Goal: Find specific page/section: Find specific page/section

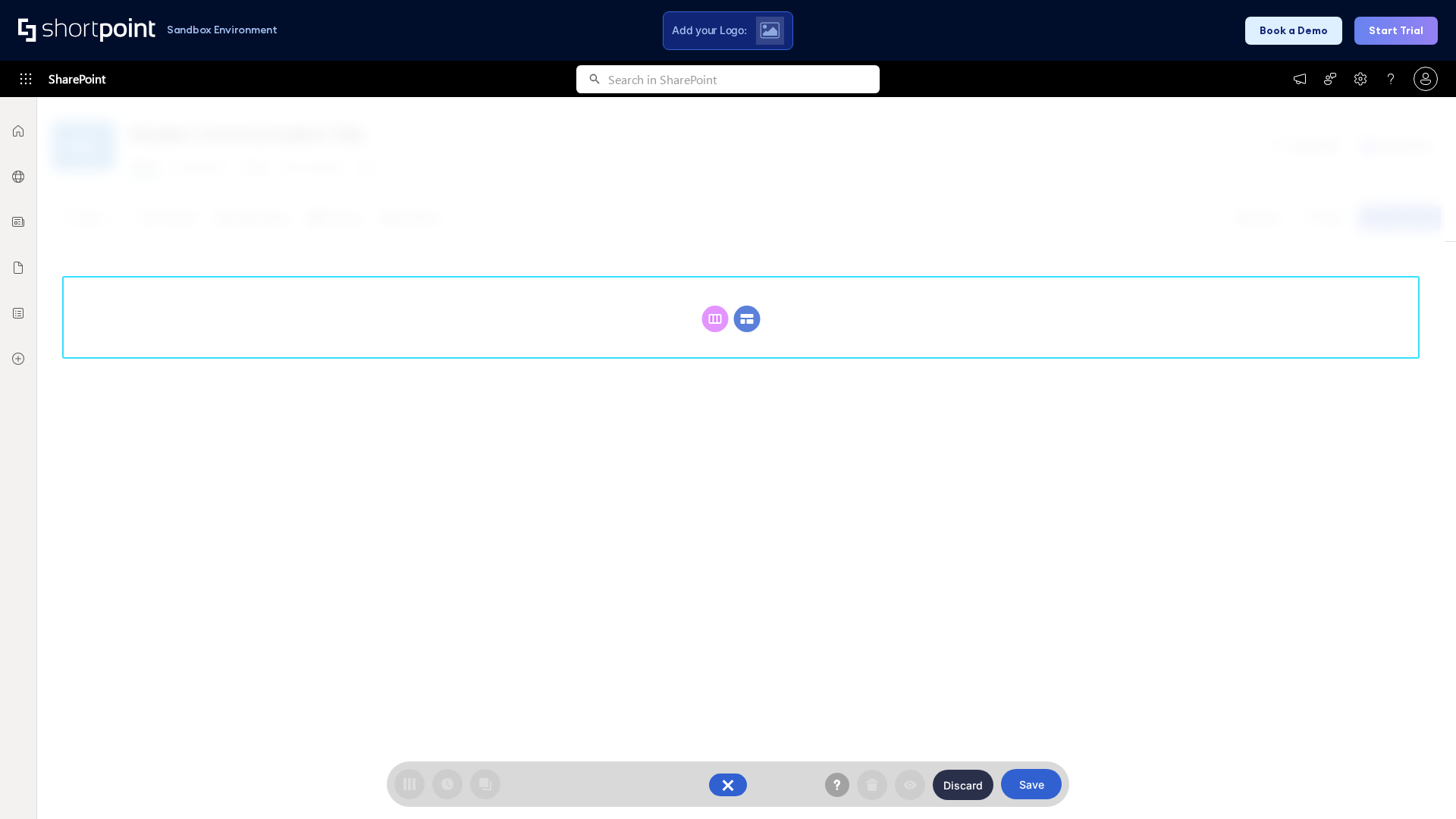
click at [747, 319] on circle at bounding box center [747, 319] width 27 height 27
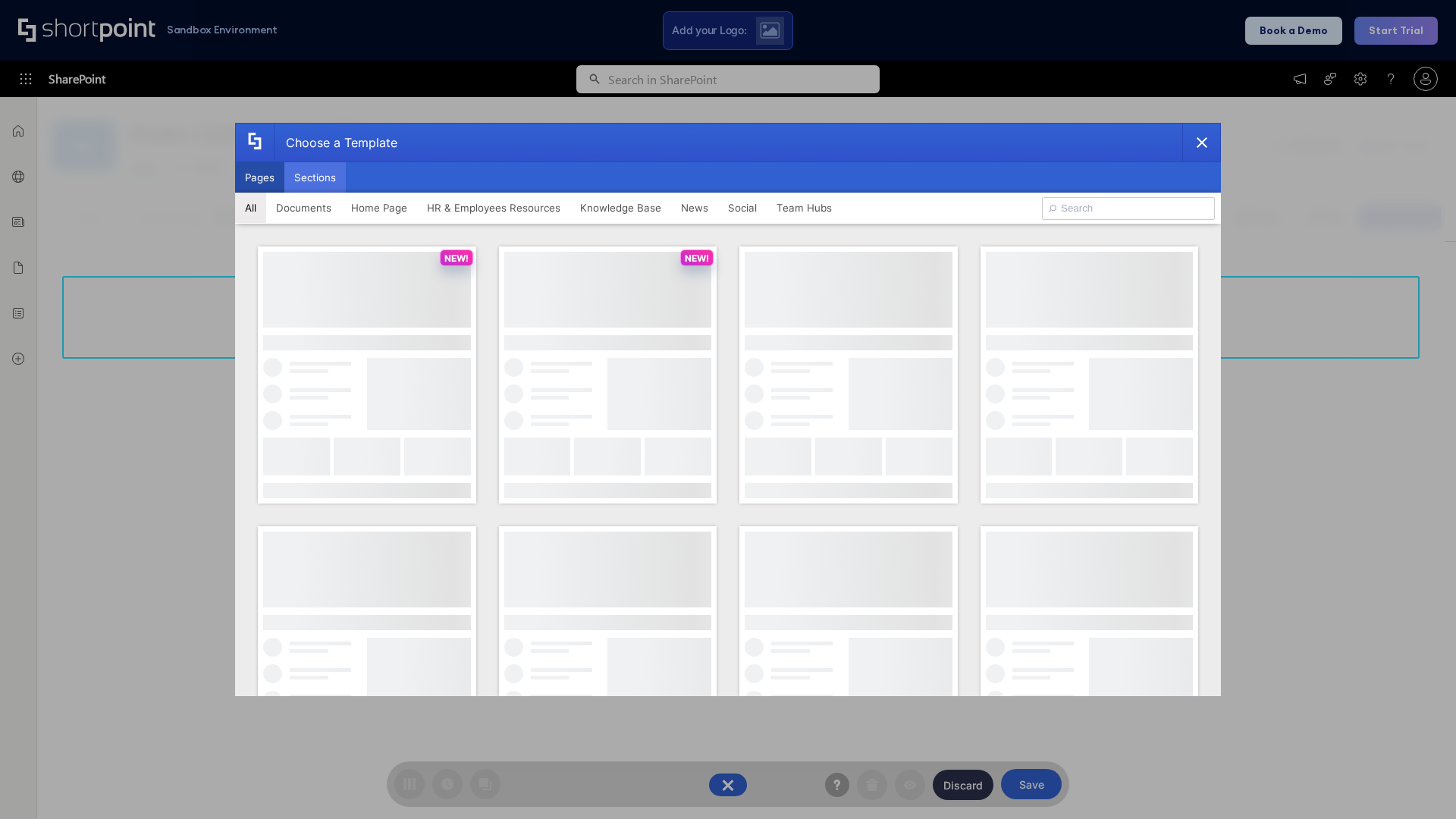
click at [315, 178] on button "Sections" at bounding box center [315, 178] width 61 height 31
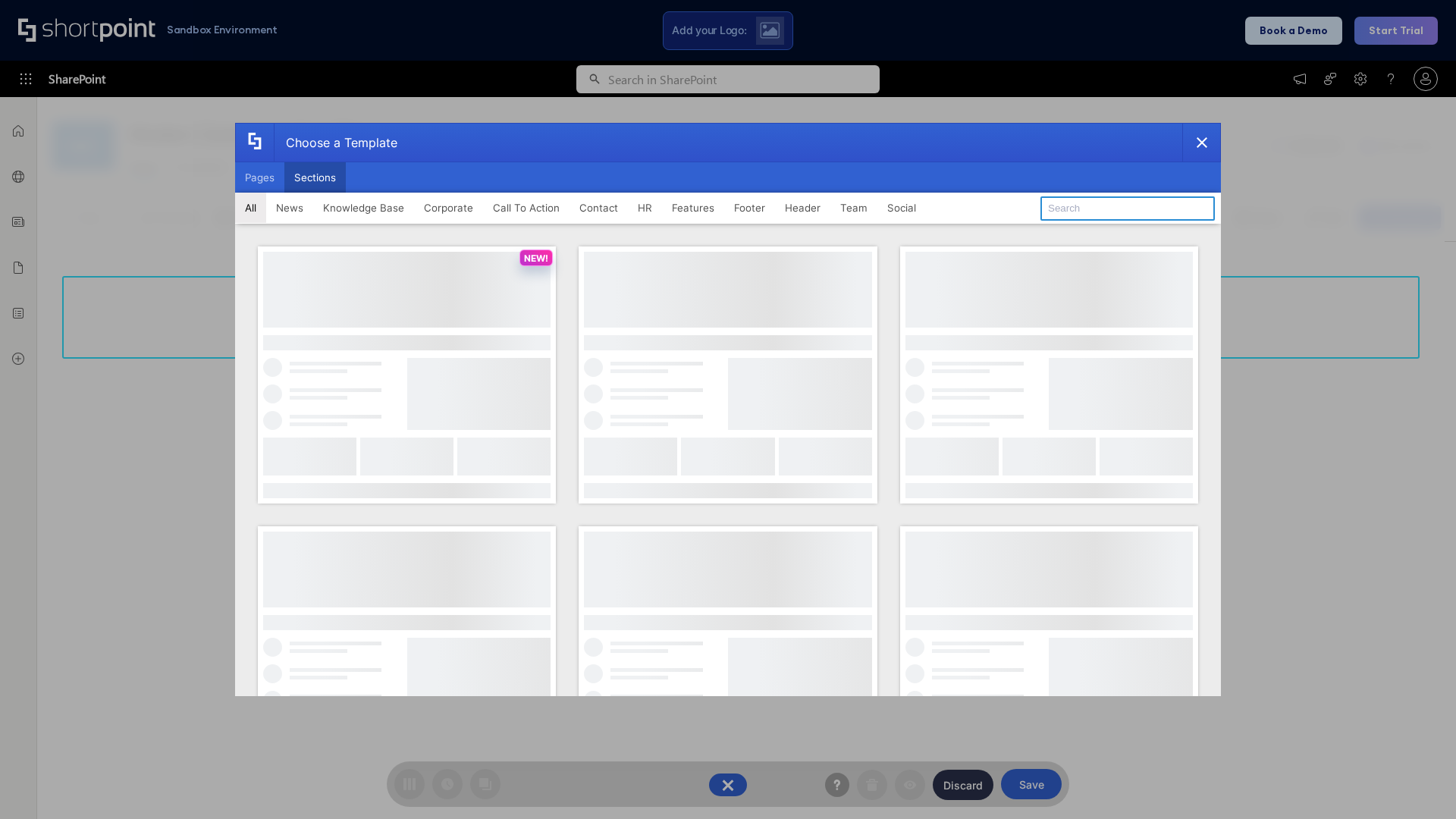
type input "Social"
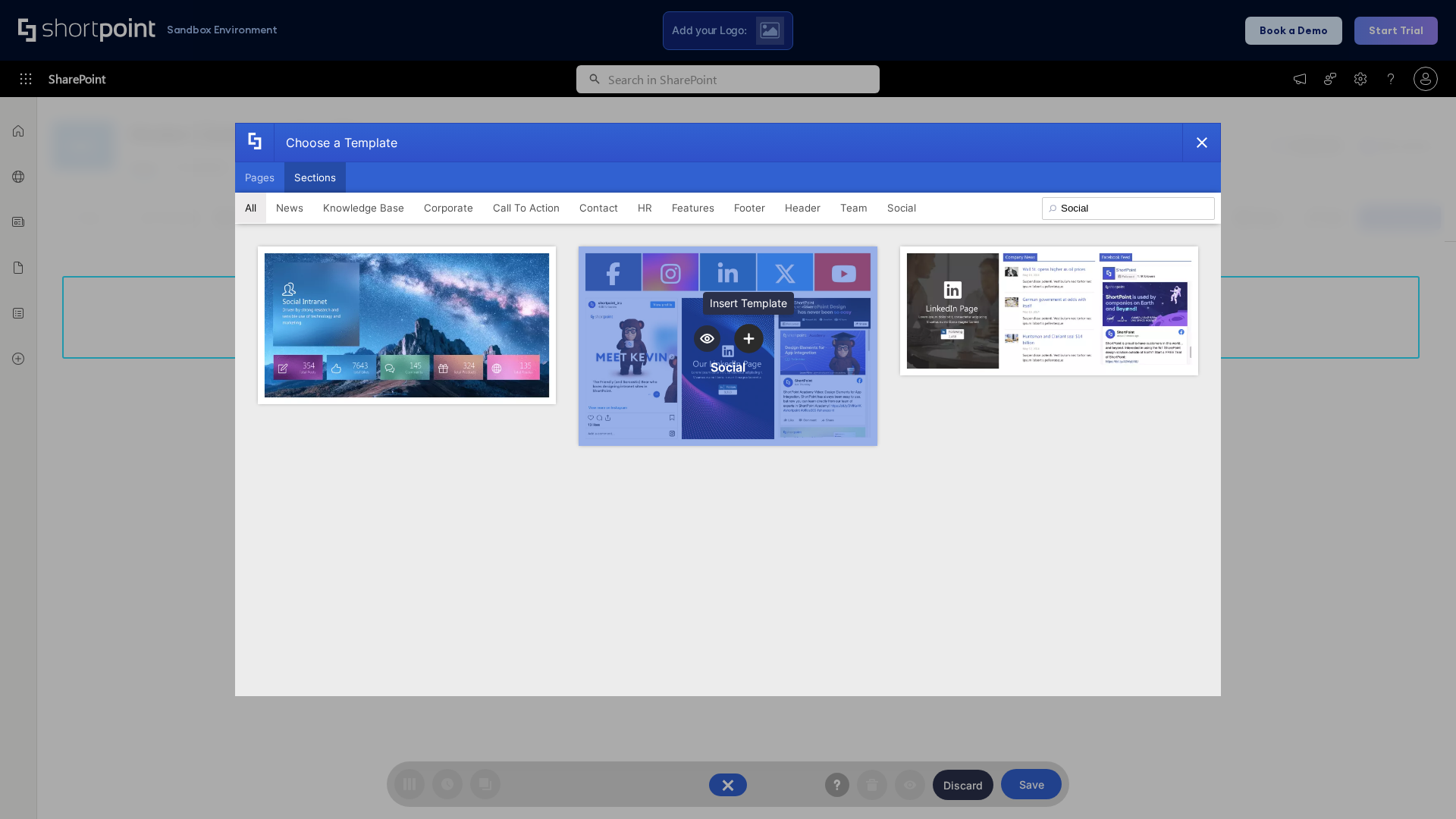
click at [748, 338] on icon "template selector" at bounding box center [748, 338] width 11 height 11
